Goal: Task Accomplishment & Management: Complete application form

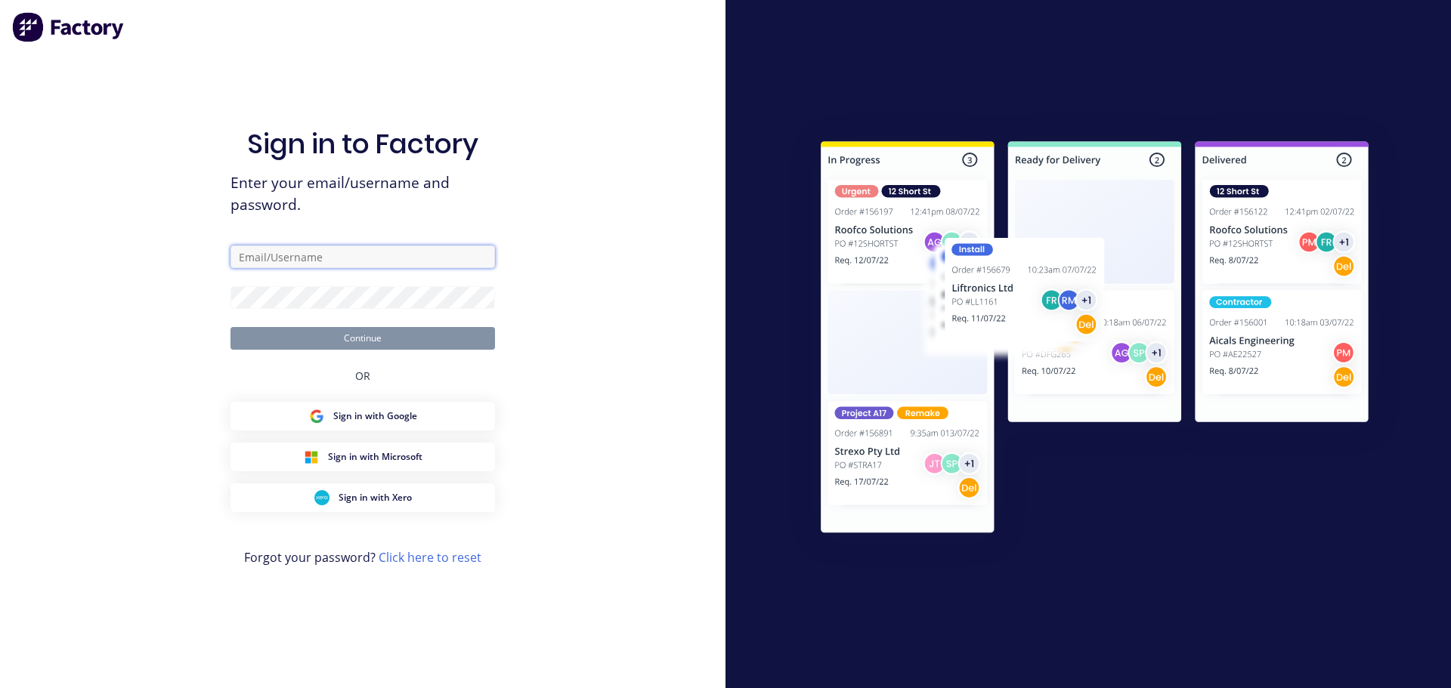
type input "[EMAIL_ADDRESS][DOMAIN_NAME]"
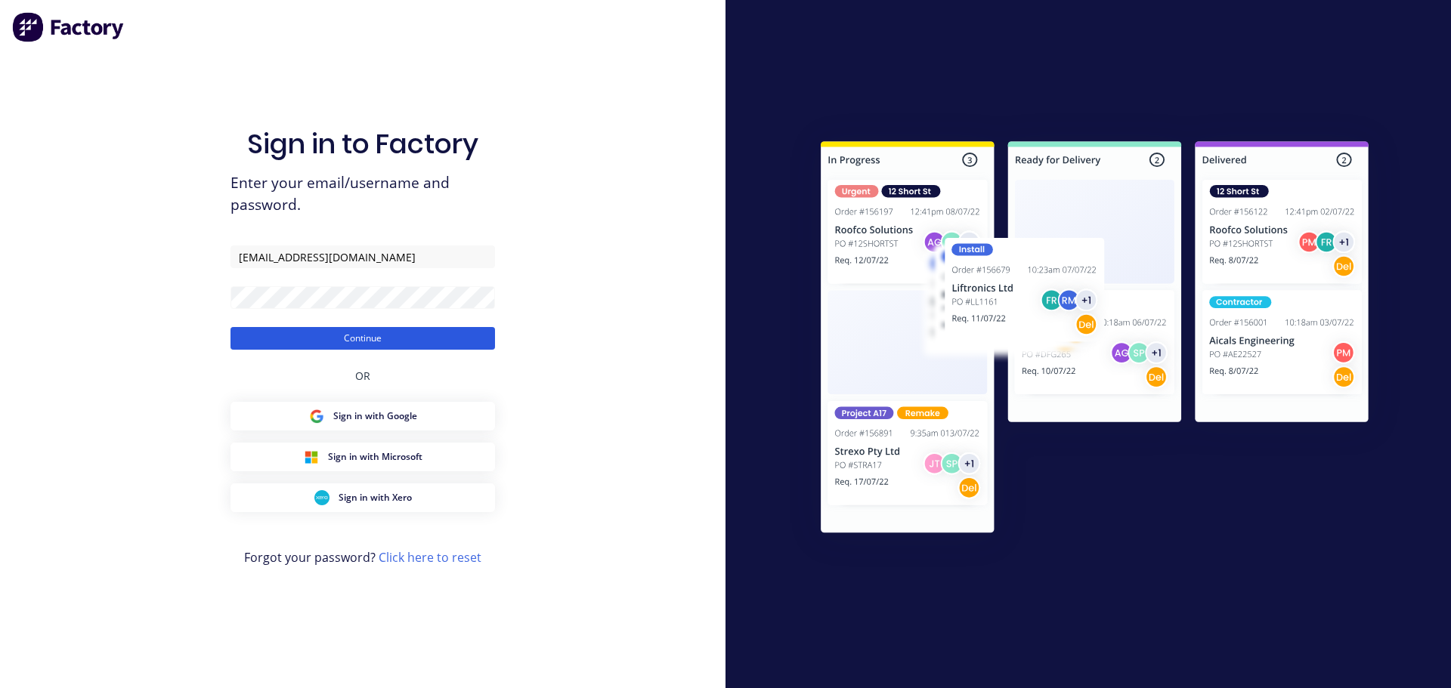
click at [343, 327] on button "Continue" at bounding box center [362, 338] width 264 height 23
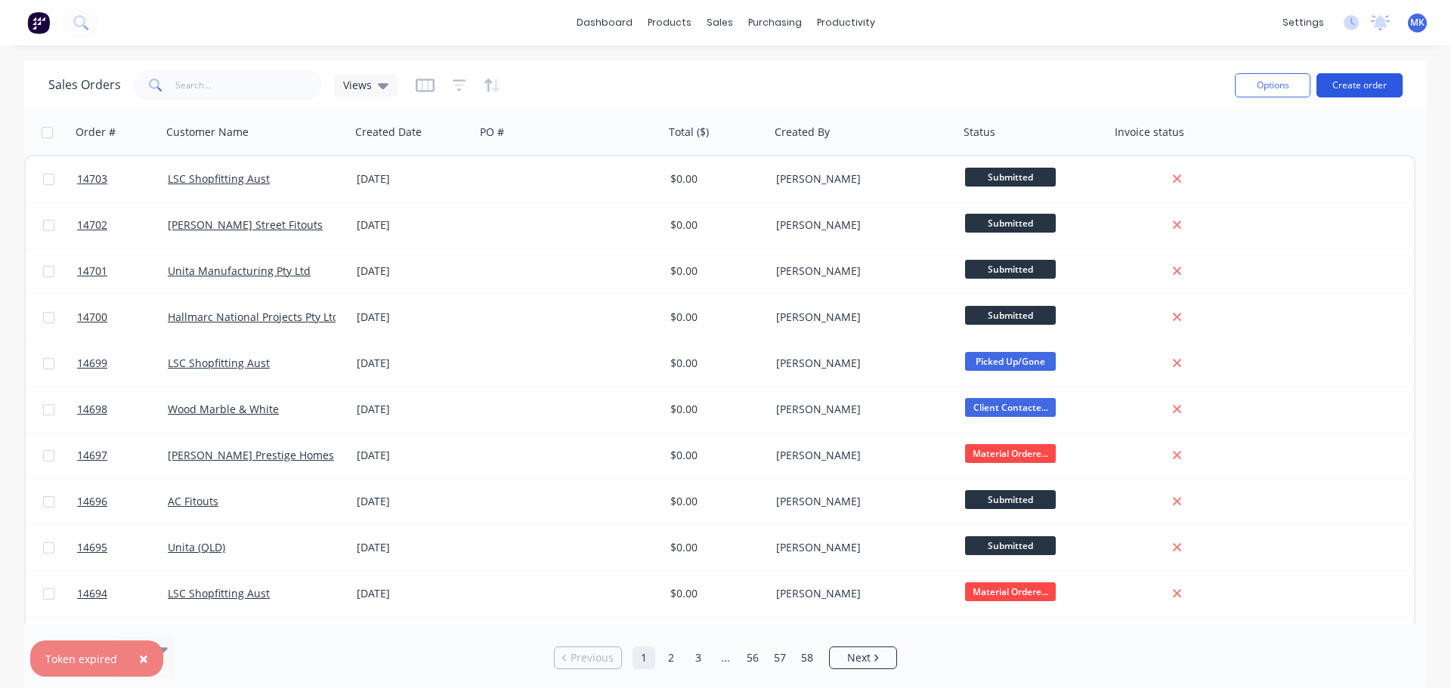
click at [1346, 83] on button "Create order" at bounding box center [1359, 85] width 86 height 24
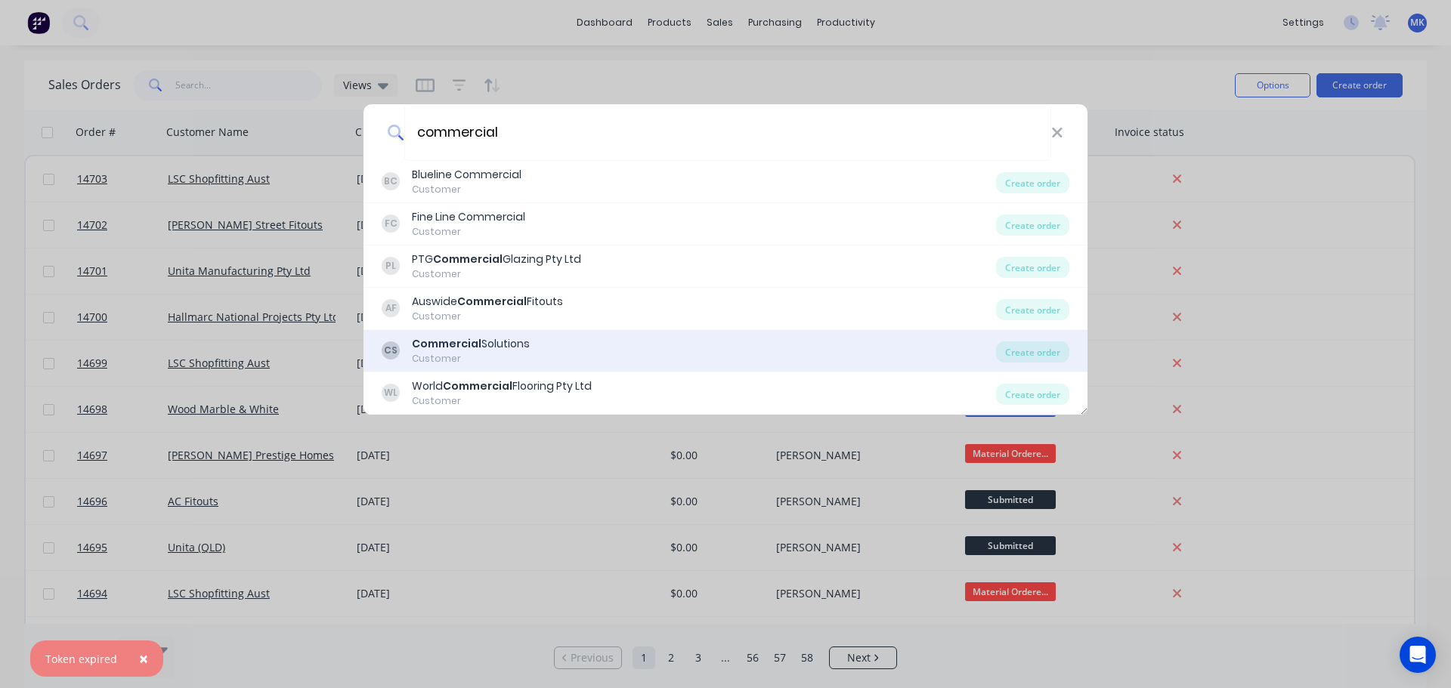
type input "commercial"
click at [500, 351] on div "Commercial Solutions" at bounding box center [471, 344] width 118 height 16
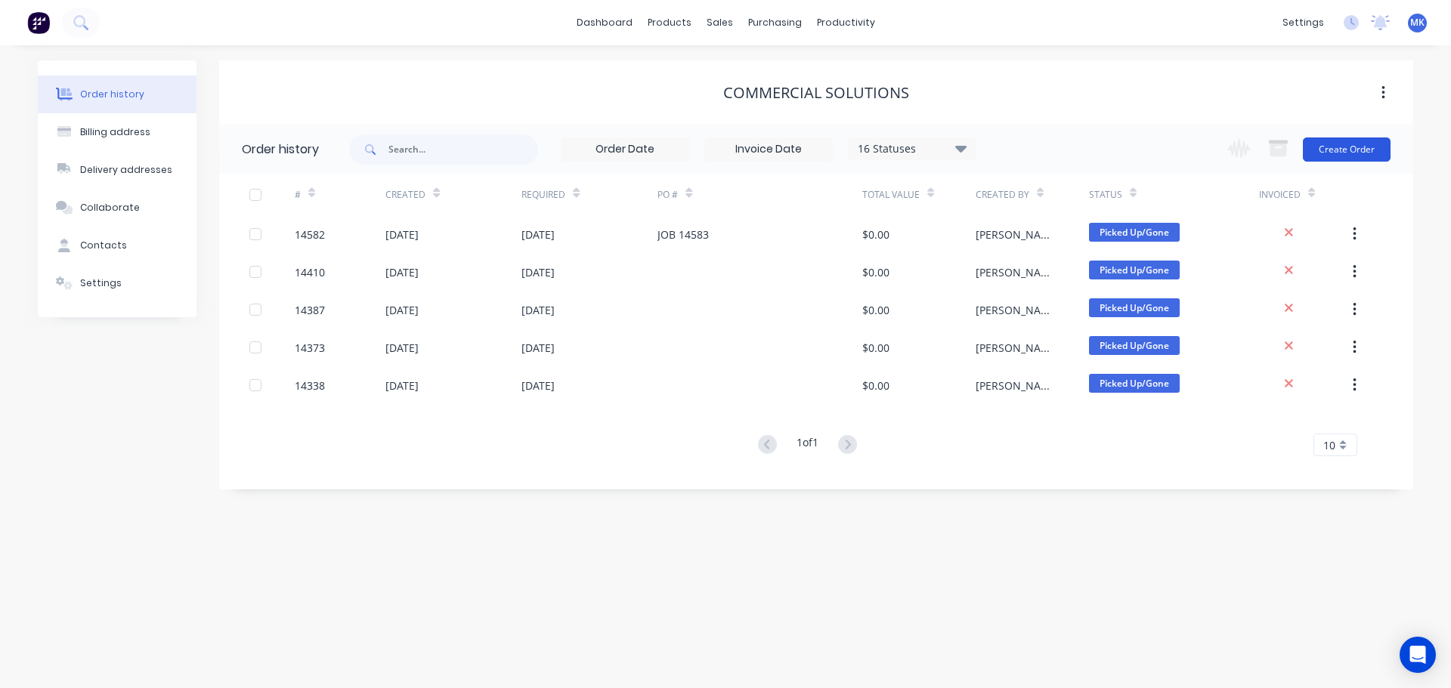
click at [1342, 144] on button "Create Order" at bounding box center [1347, 150] width 88 height 24
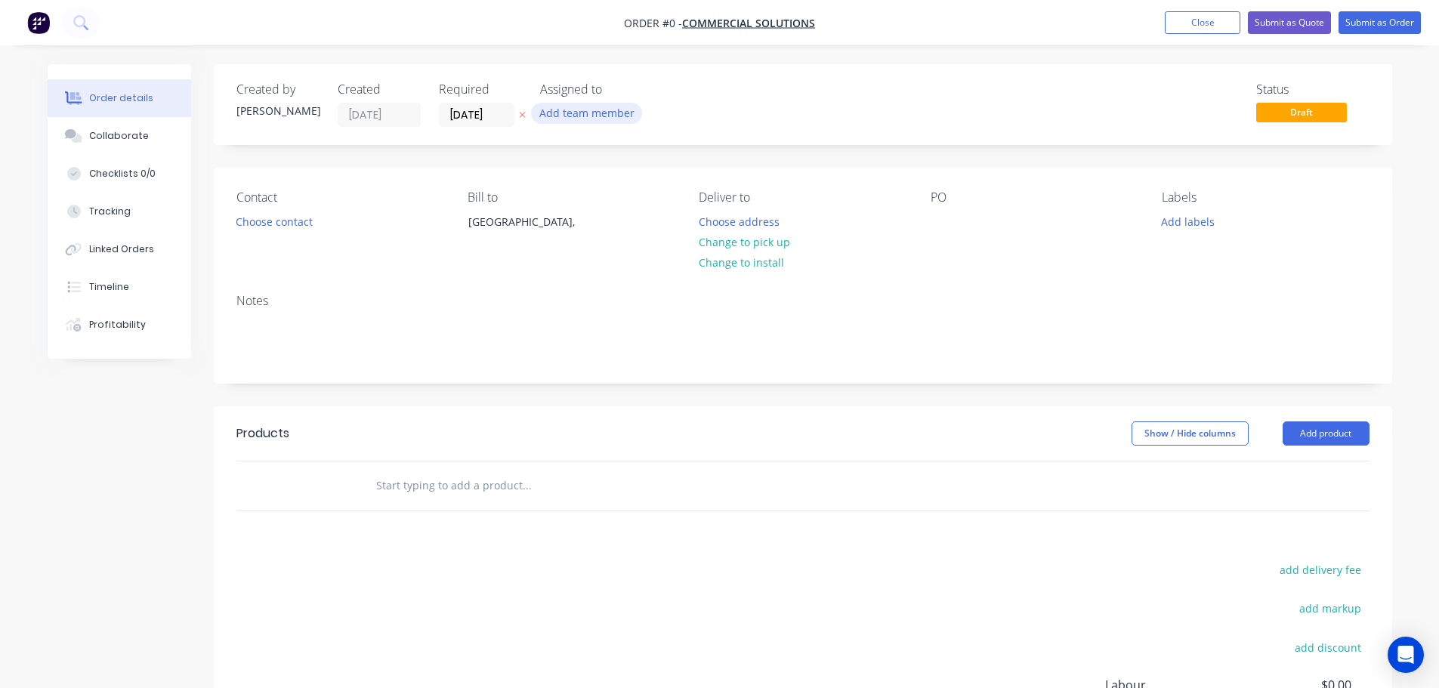
click at [558, 111] on button "Add team member" at bounding box center [586, 113] width 111 height 20
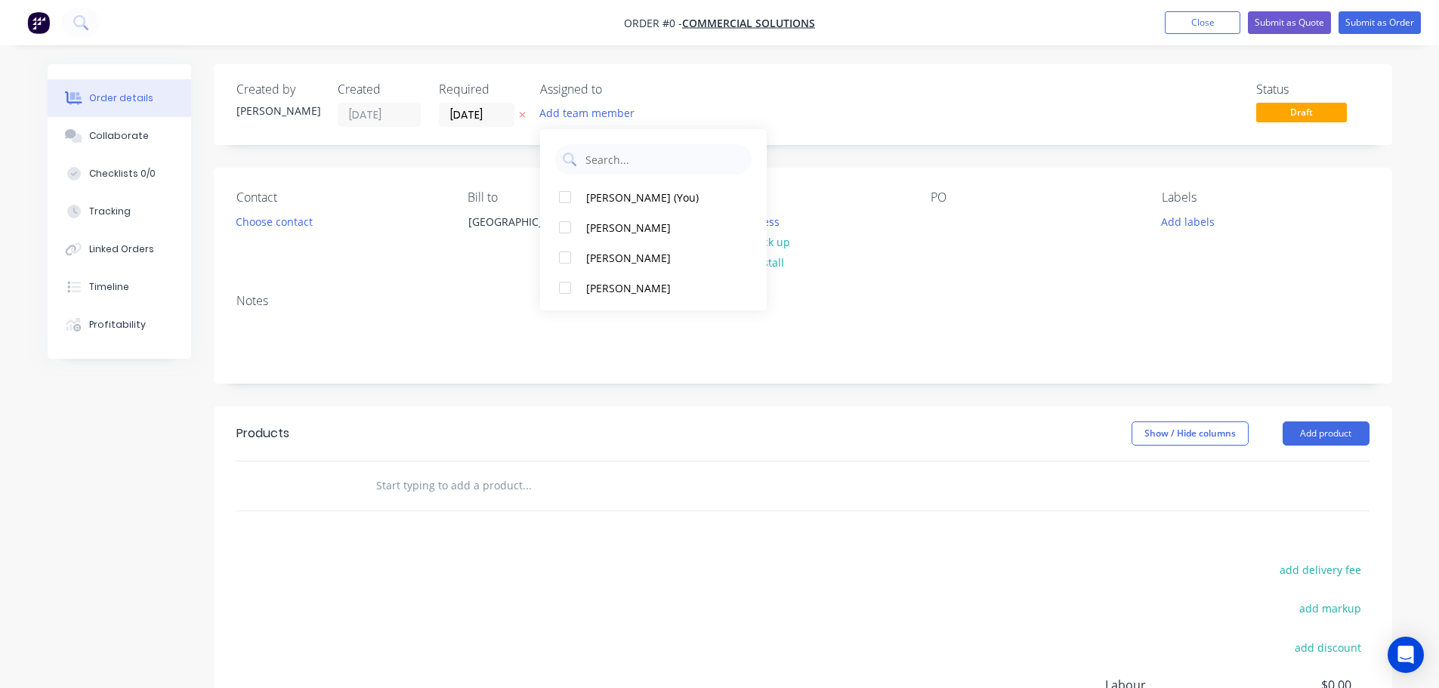
drag, startPoint x: 624, startPoint y: 255, endPoint x: 252, endPoint y: 170, distance: 382.2
click at [620, 255] on div "[PERSON_NAME]" at bounding box center [661, 258] width 151 height 16
click at [307, 233] on div "Order details Collaborate Checklists 0/0 Tracking Linked Orders Timeline Profit…" at bounding box center [719, 480] width 1375 height 833
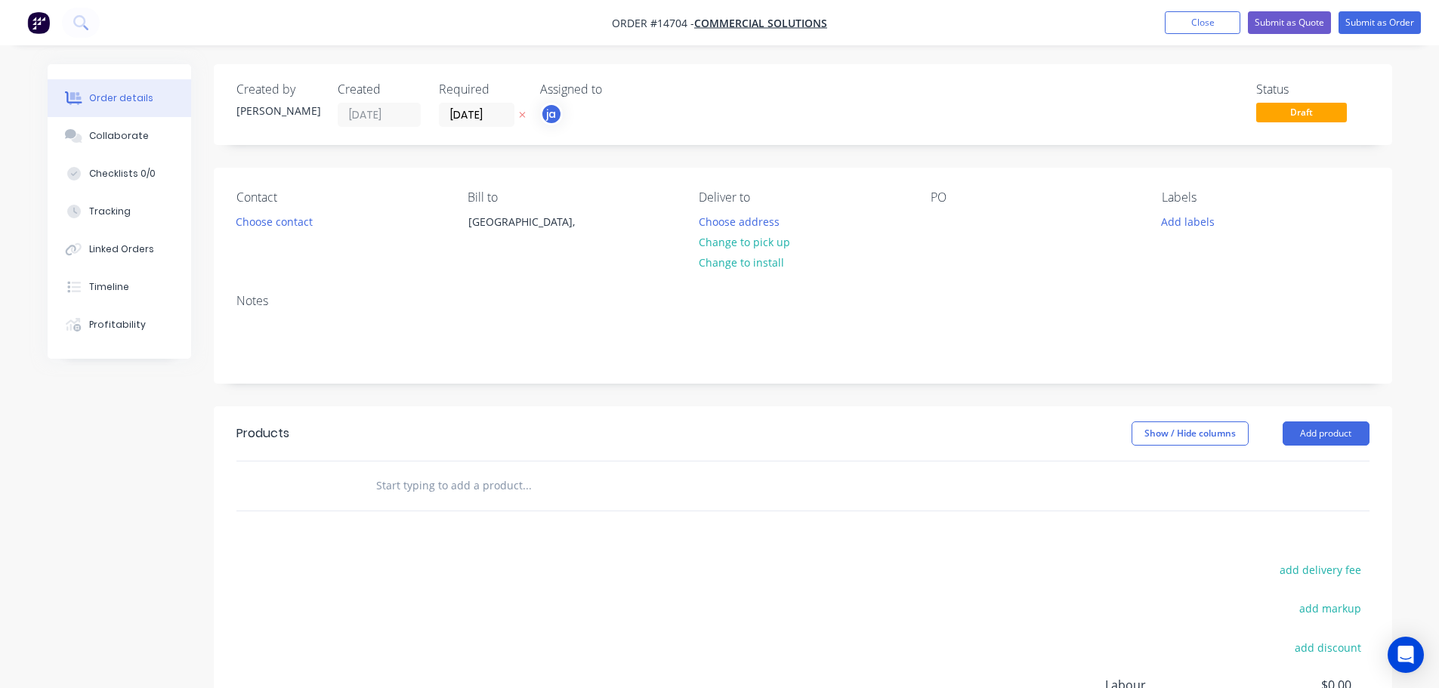
click at [301, 232] on div "Contact Choose contact" at bounding box center [339, 224] width 207 height 69
click at [299, 225] on button "Choose contact" at bounding box center [273, 221] width 93 height 20
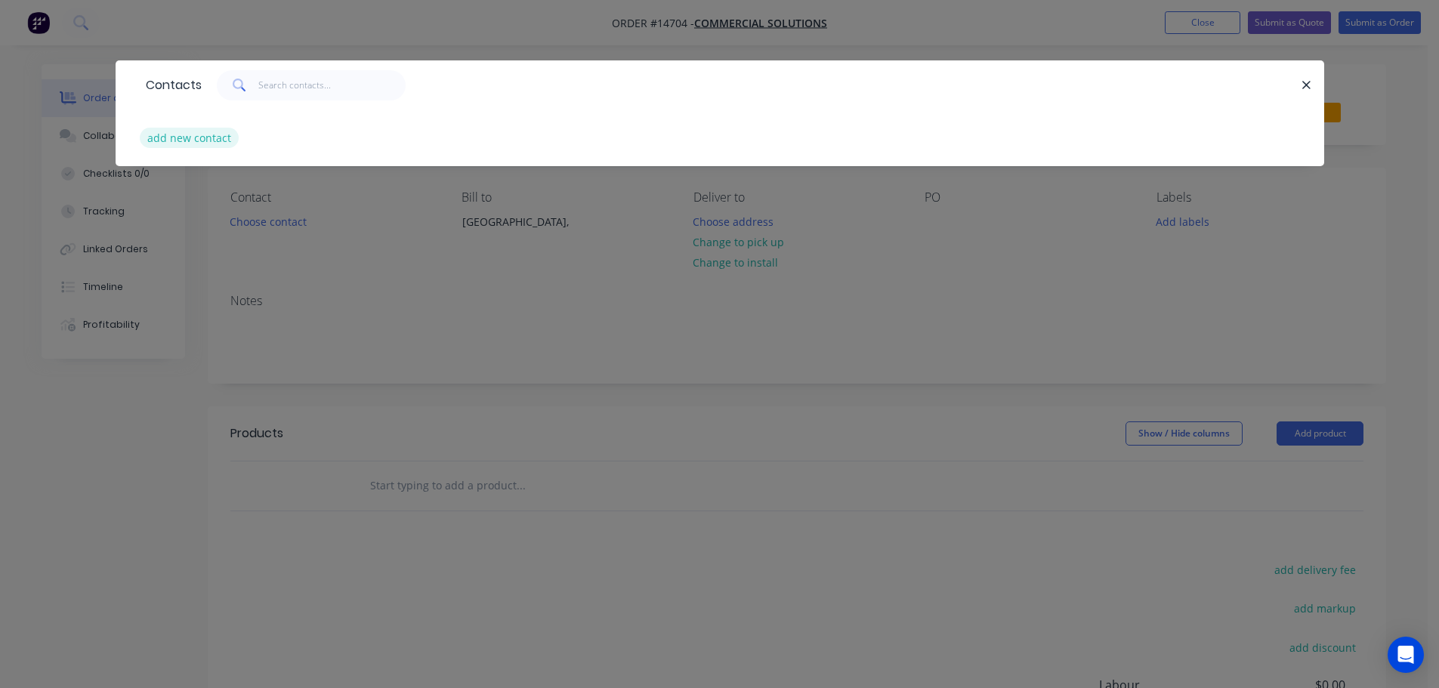
click at [206, 137] on button "add new contact" at bounding box center [190, 138] width 100 height 20
select select "AU"
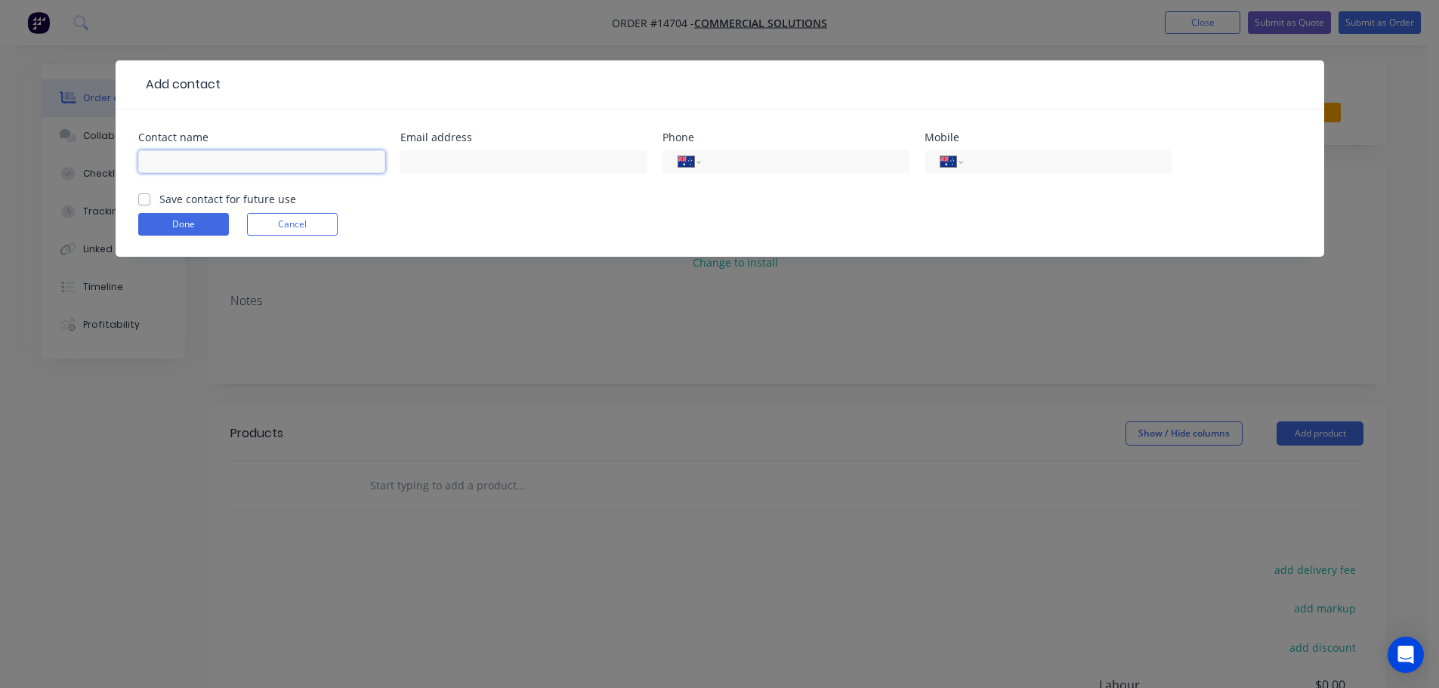
click at [246, 159] on input "text" at bounding box center [261, 161] width 247 height 23
click at [280, 237] on form "Contact name Email address Phone International [GEOGRAPHIC_DATA] [GEOGRAPHIC_DA…" at bounding box center [720, 194] width 1164 height 125
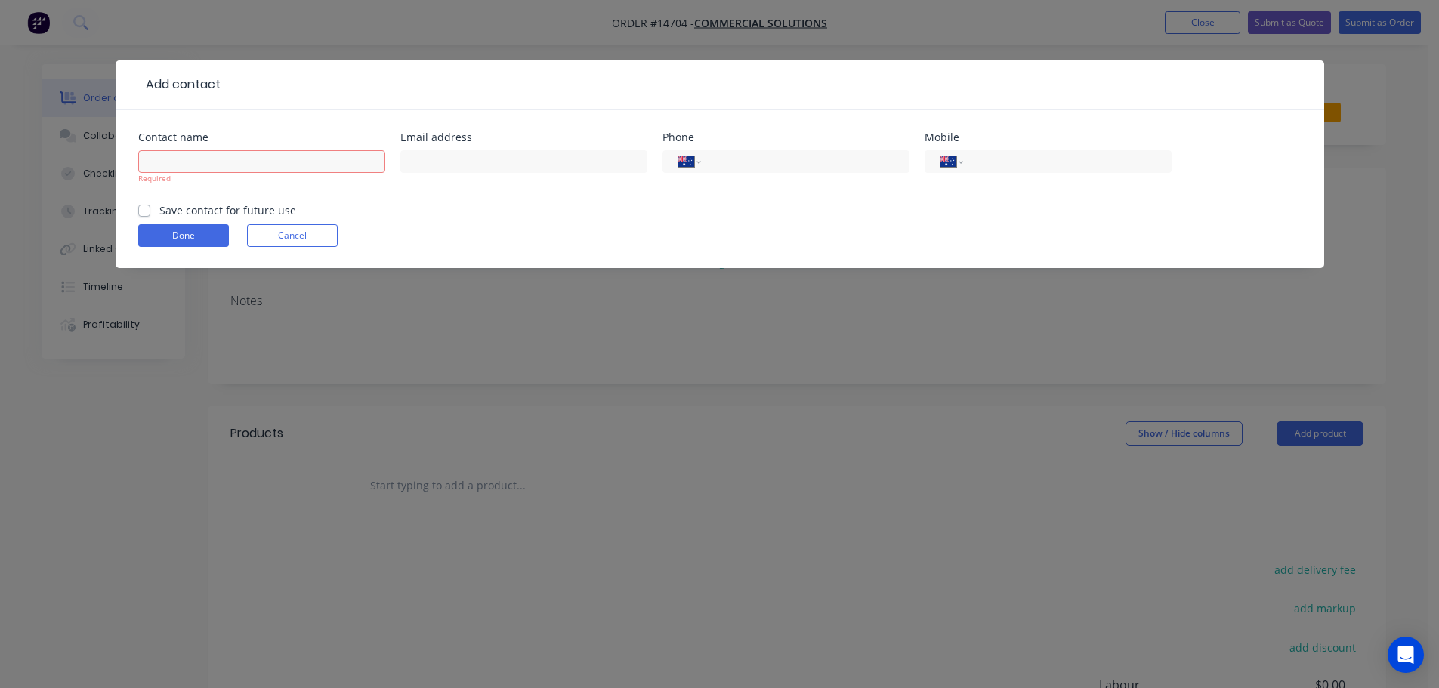
click at [240, 249] on form "Contact name Required Email address Phone International [GEOGRAPHIC_DATA] [GEOG…" at bounding box center [720, 200] width 1164 height 136
click at [262, 240] on button "Cancel" at bounding box center [292, 235] width 91 height 23
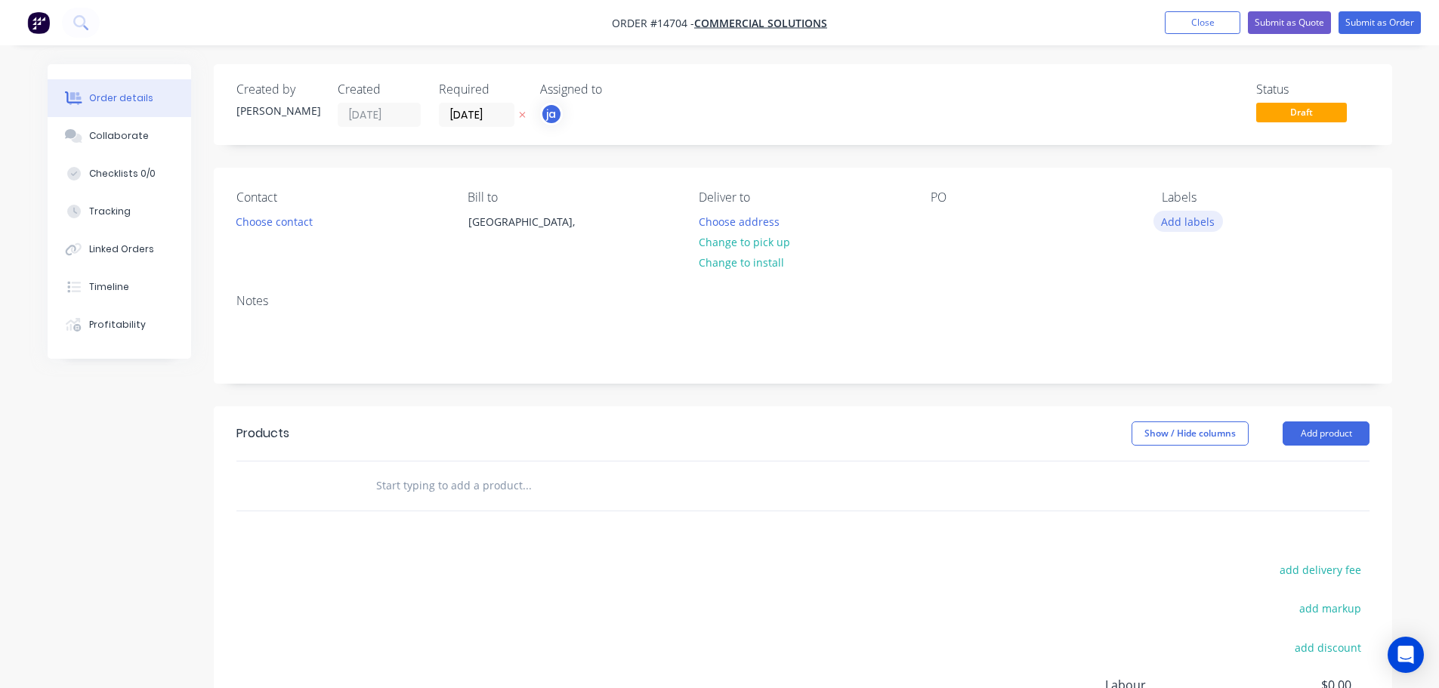
click at [1170, 223] on button "Add labels" at bounding box center [1189, 221] width 70 height 20
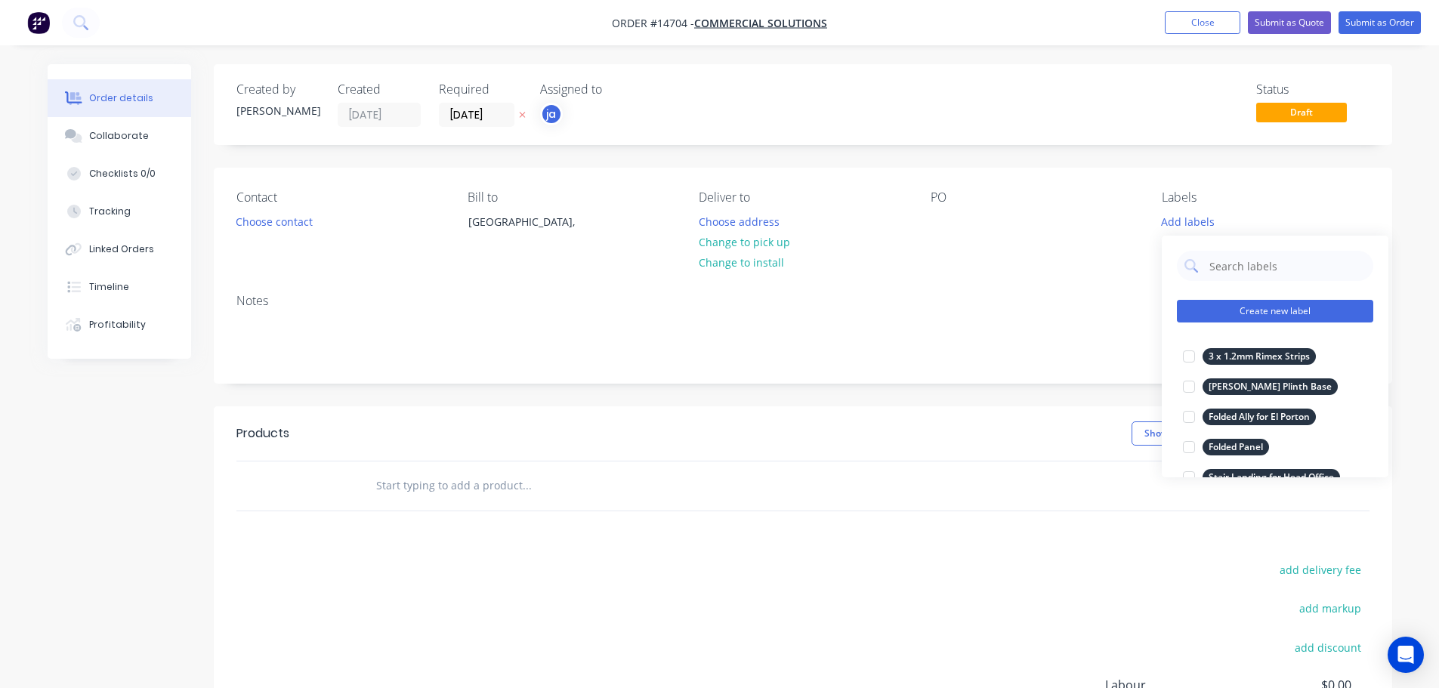
click at [1260, 308] on button "Create new label" at bounding box center [1275, 311] width 196 height 23
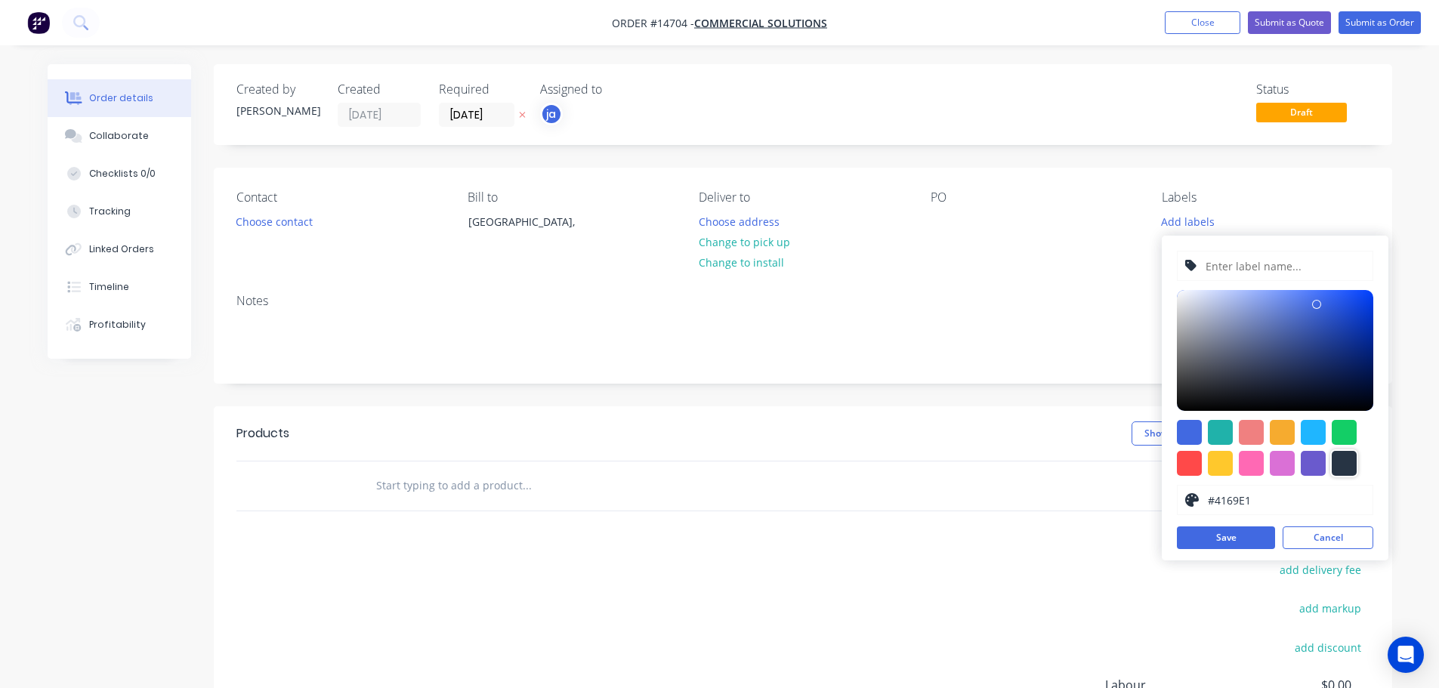
click at [1343, 475] on div at bounding box center [1344, 463] width 25 height 25
type input "#273444"
click at [1247, 282] on div "#273444 hex #273444 Save Cancel" at bounding box center [1275, 398] width 227 height 325
click at [1244, 270] on input "text" at bounding box center [1284, 266] width 161 height 29
paste input "20 lengths 8 x 8 Polished"
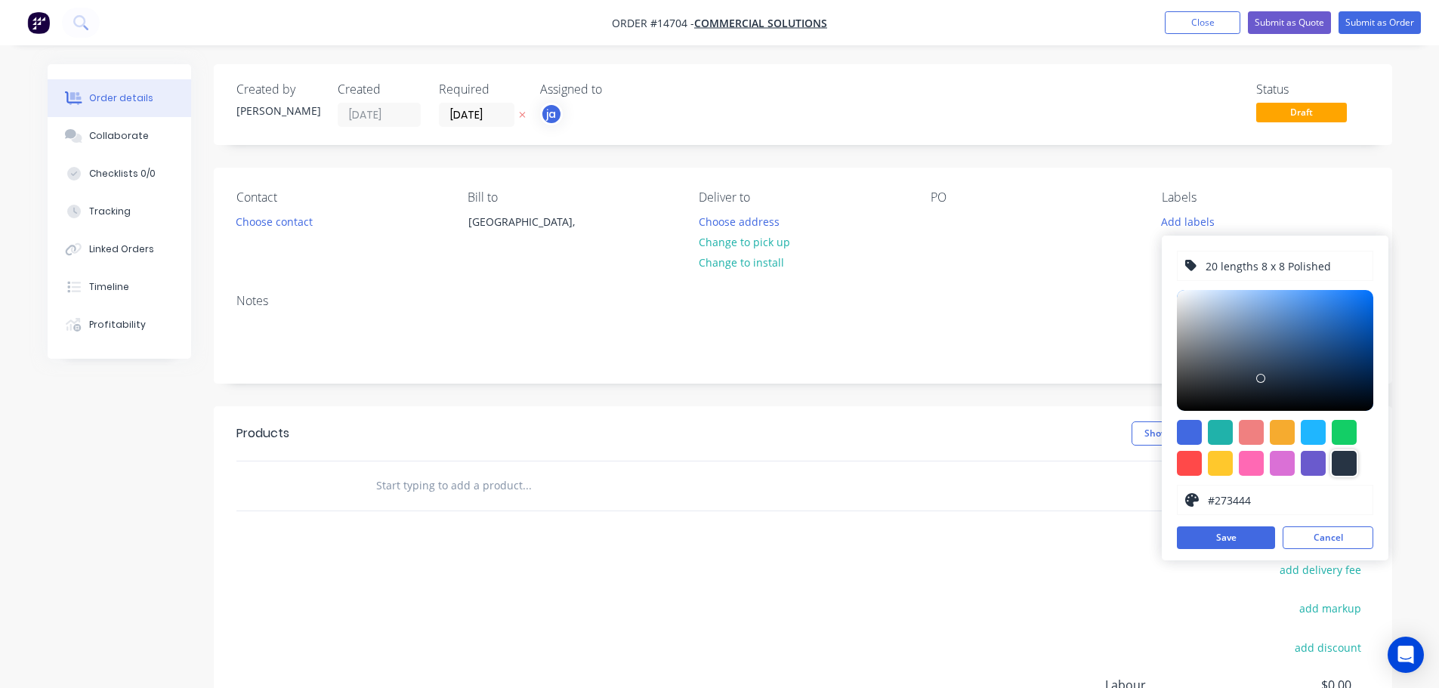
type input "20 lengths 8 x 8 Polished"
click at [1344, 465] on div at bounding box center [1344, 463] width 25 height 25
click at [1206, 543] on button "Save" at bounding box center [1226, 538] width 98 height 23
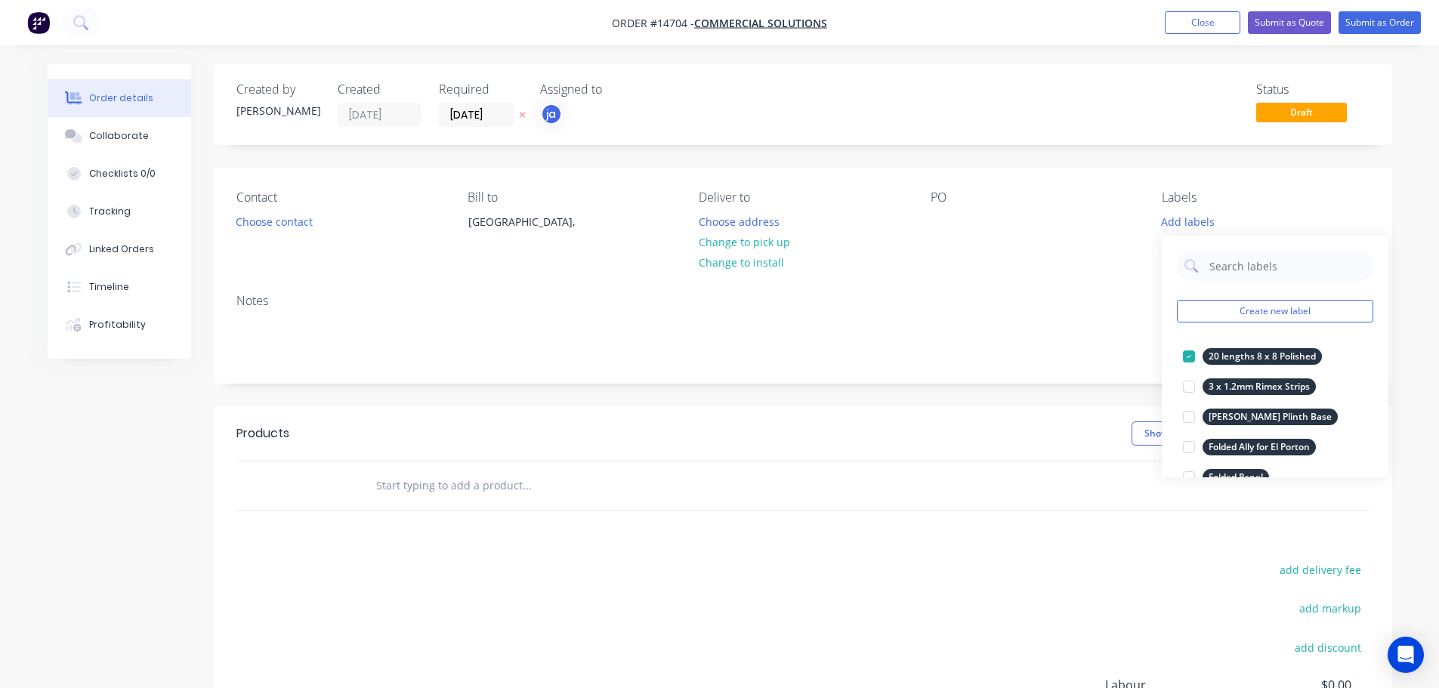
click at [441, 494] on input "text" at bounding box center [527, 486] width 302 height 30
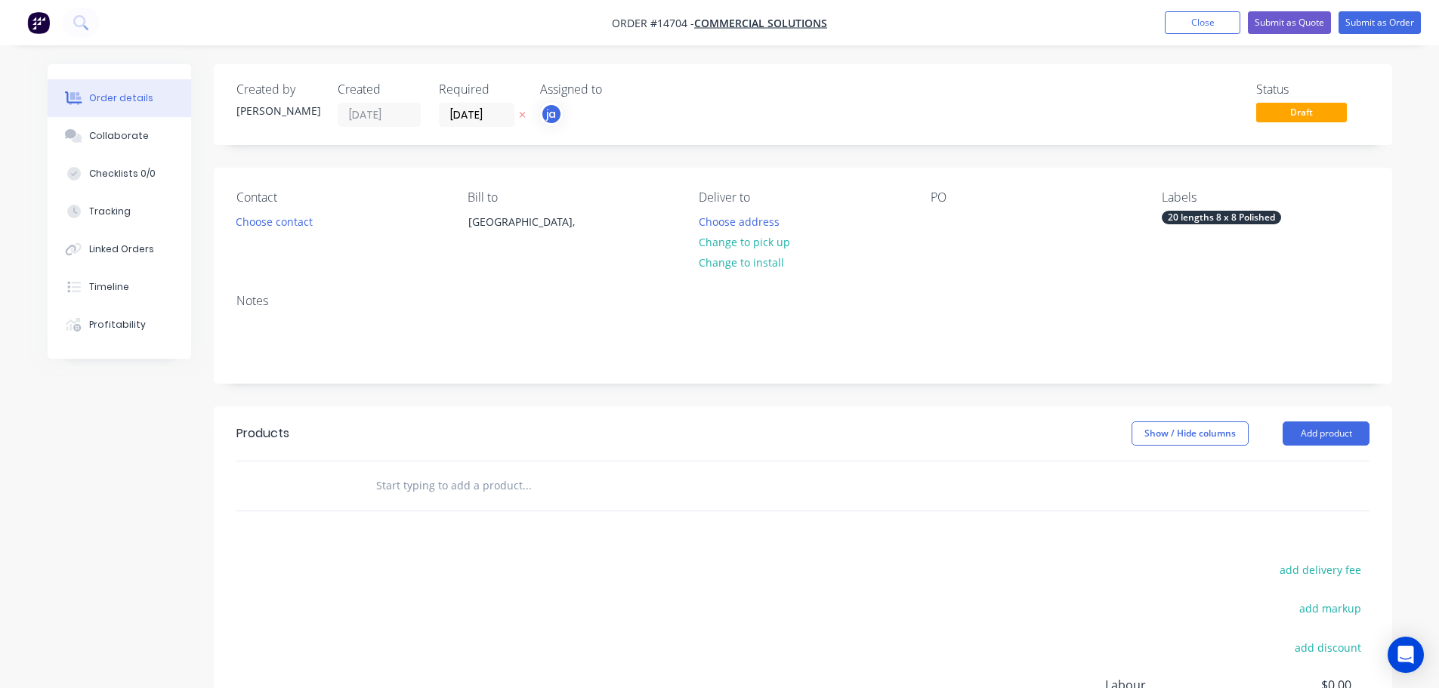
paste input "20 lengths 8 x 8 Polished"
type input "20 lengths 8 x 8 Polished"
click at [462, 534] on button "Add 20 lengths 8 x 8 Polished to order" at bounding box center [608, 543] width 453 height 48
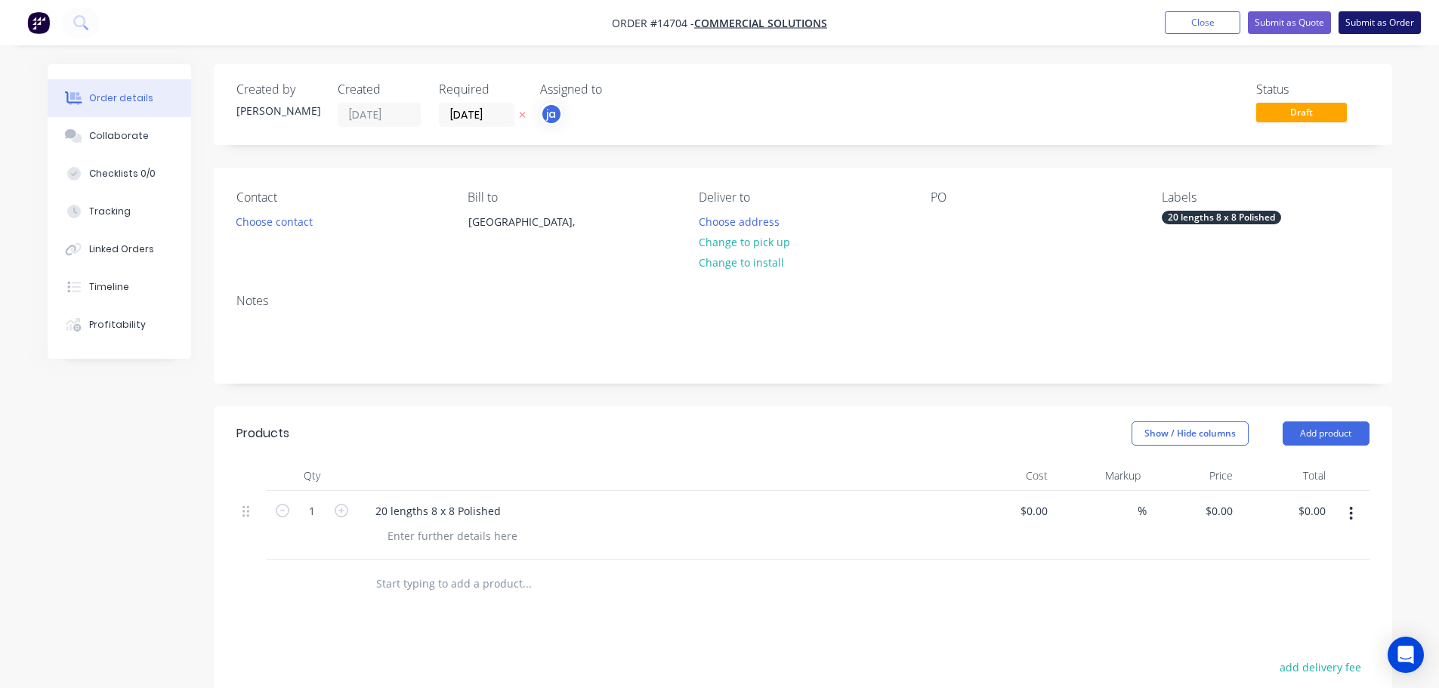
click at [1362, 33] on button "Submit as Order" at bounding box center [1380, 22] width 82 height 23
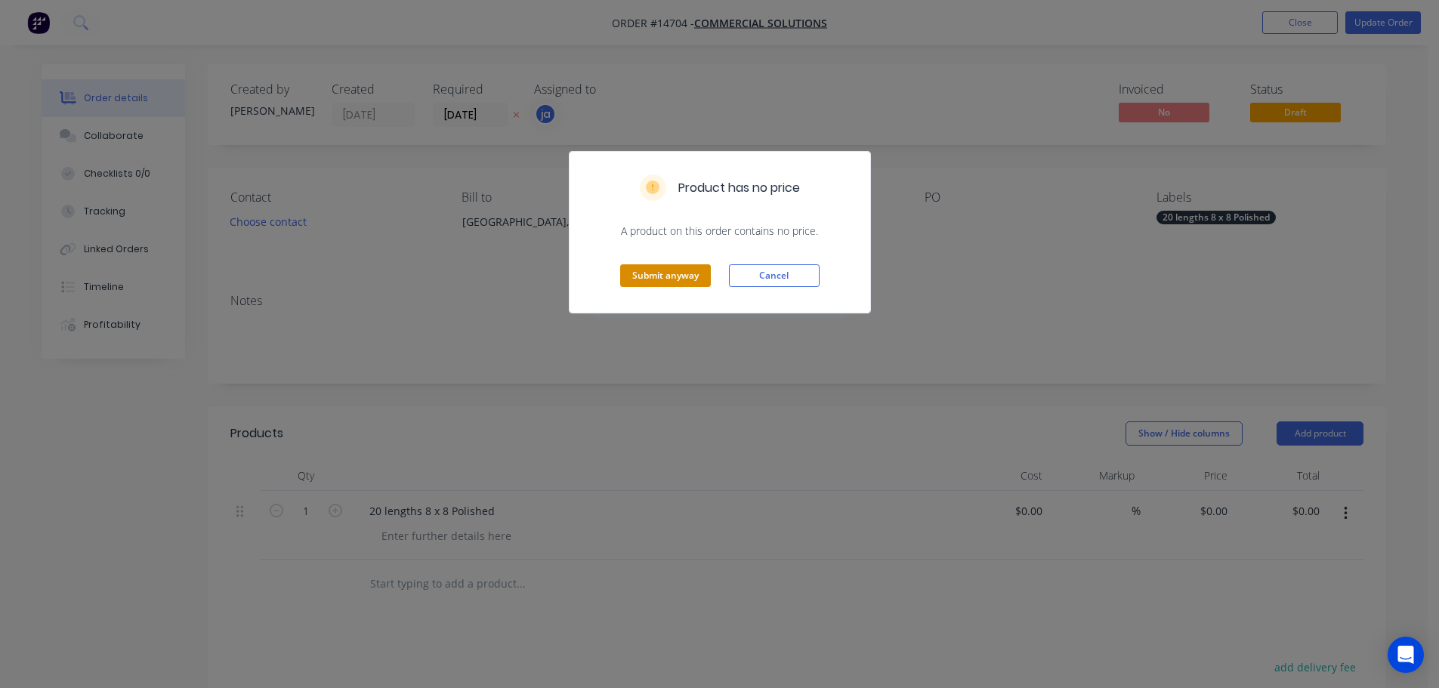
click at [692, 266] on button "Submit anyway" at bounding box center [665, 275] width 91 height 23
